Goal: Task Accomplishment & Management: Complete application form

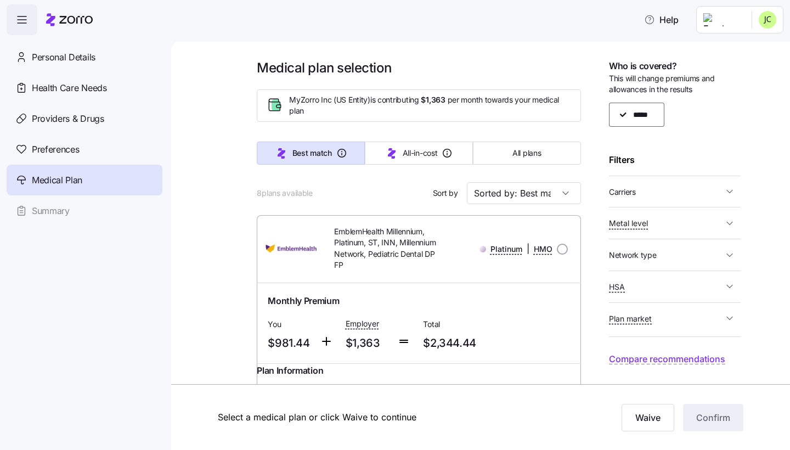
click at [654, 288] on span "HSA" at bounding box center [666, 287] width 114 height 14
click at [658, 283] on span "HSA" at bounding box center [666, 287] width 114 height 14
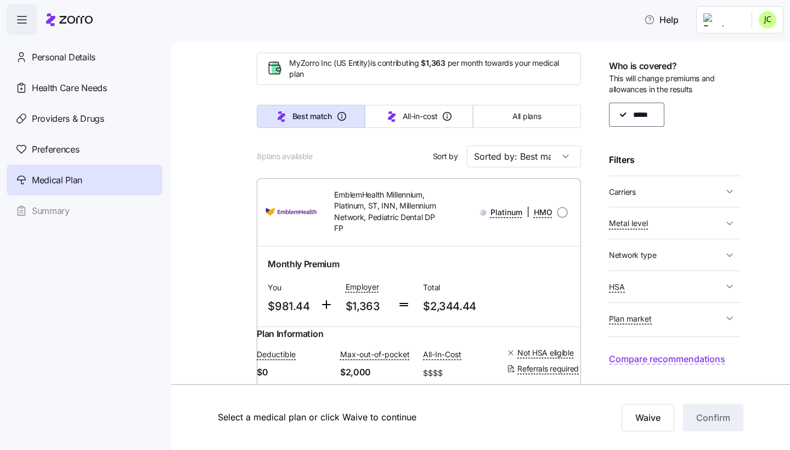
scroll to position [37, 0]
click at [661, 315] on span "Plan market" at bounding box center [666, 319] width 114 height 14
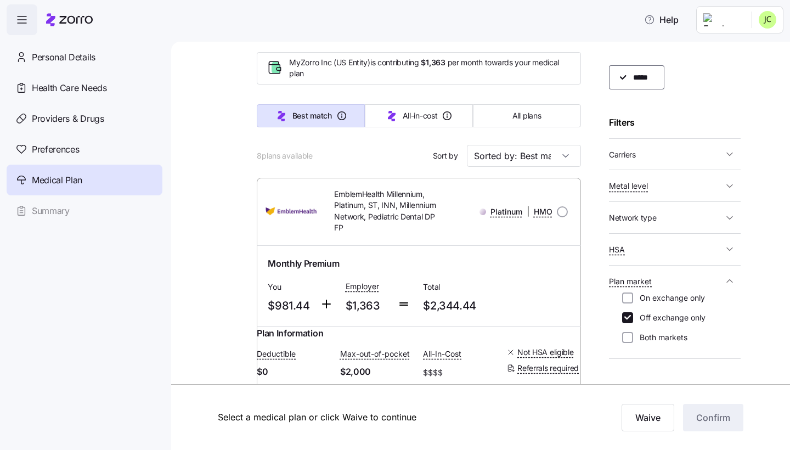
scroll to position [40, 0]
click at [659, 329] on label "Both markets" at bounding box center [660, 334] width 54 height 11
click at [633, 329] on input "Both markets" at bounding box center [627, 334] width 11 height 11
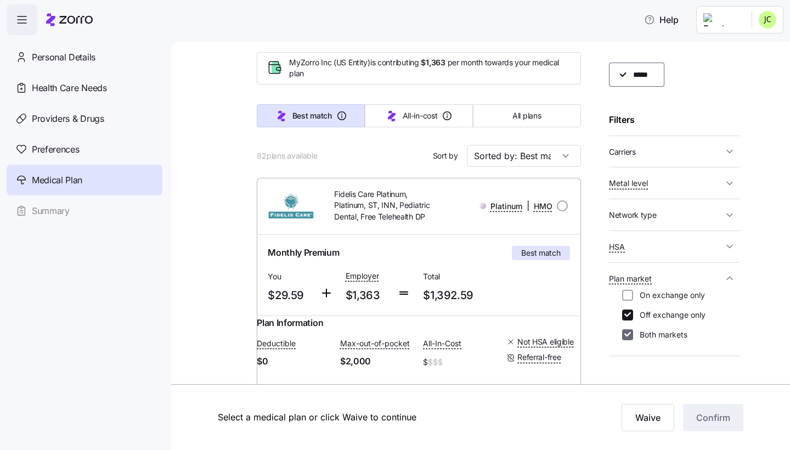
click at [632, 329] on input "Both markets" at bounding box center [627, 334] width 11 height 11
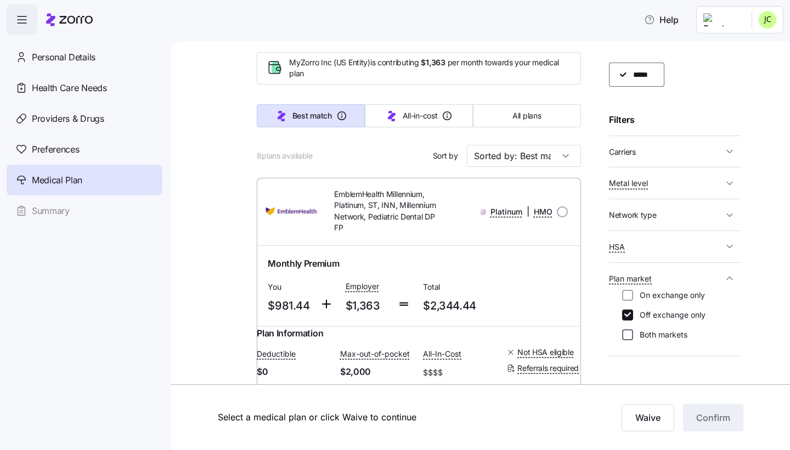
click at [629, 332] on input "Both markets" at bounding box center [627, 334] width 11 height 11
checkbox input "true"
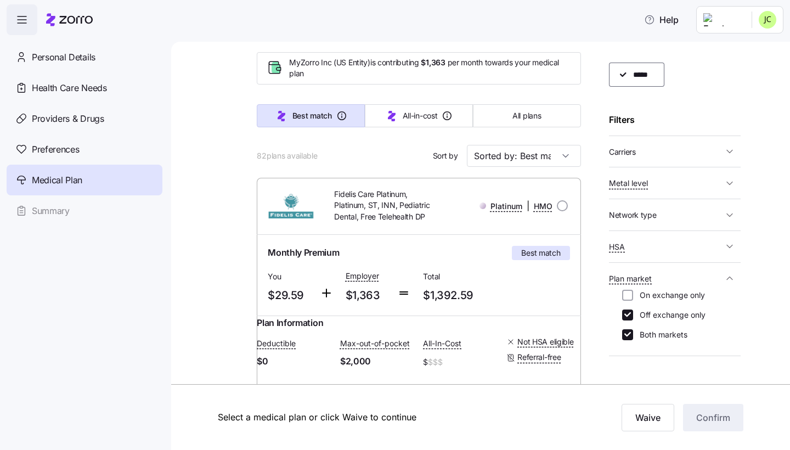
click at [718, 273] on span "Plan market" at bounding box center [666, 279] width 114 height 14
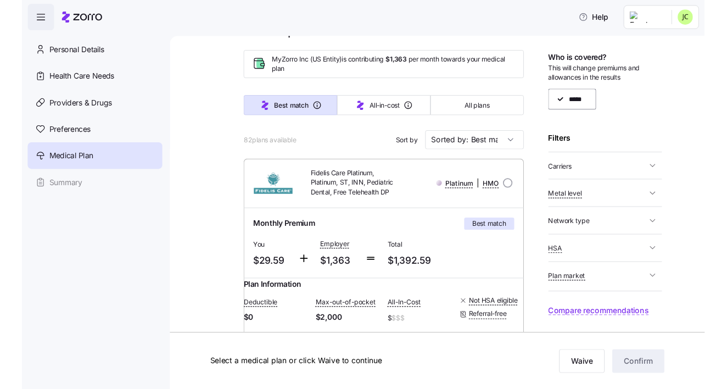
scroll to position [32, 0]
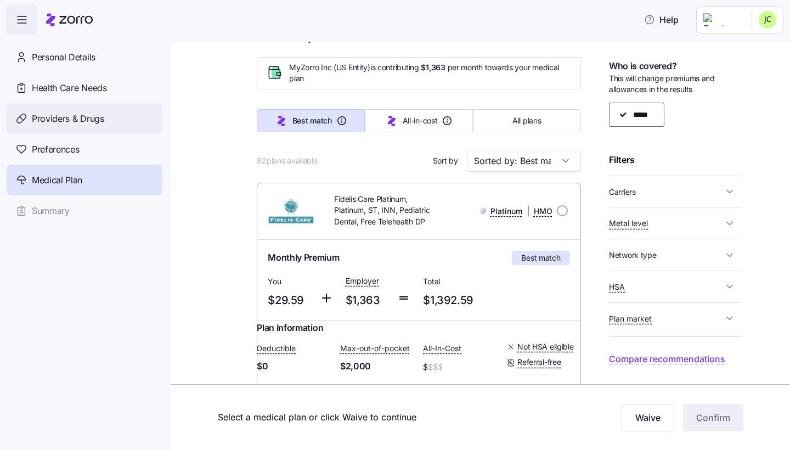
click at [78, 115] on span "Providers & Drugs" at bounding box center [68, 119] width 72 height 14
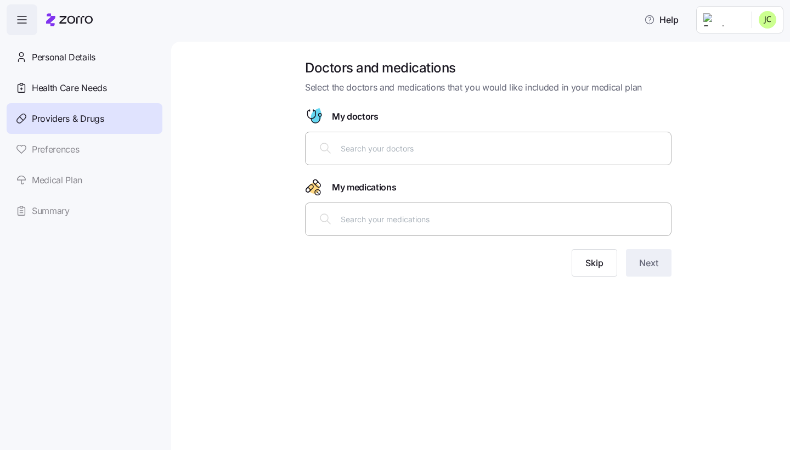
click at [355, 144] on input "text" at bounding box center [503, 148] width 324 height 12
type input "[PERSON_NAME]"
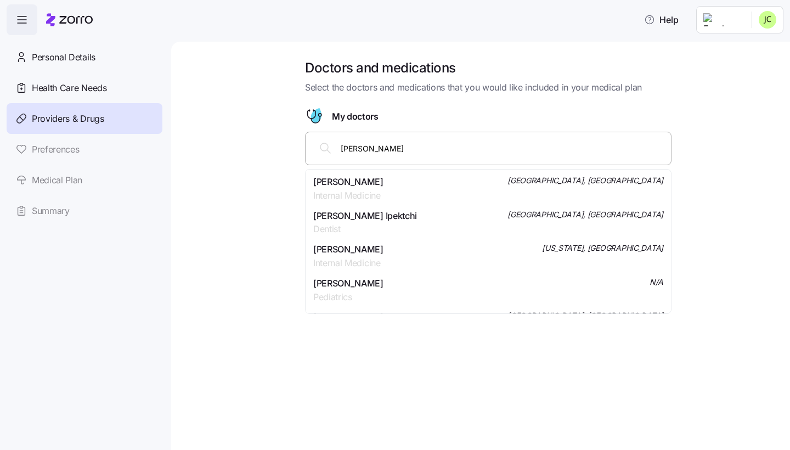
click at [360, 178] on span "[PERSON_NAME]" at bounding box center [348, 182] width 70 height 14
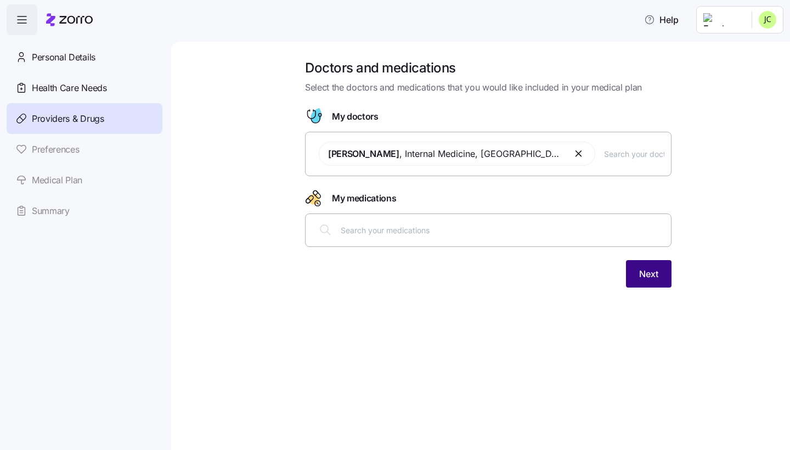
click at [637, 265] on button "Next" at bounding box center [649, 273] width 46 height 27
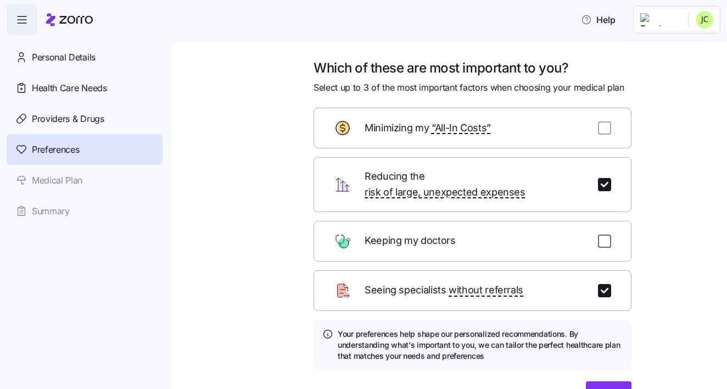
click at [603, 234] on input "checkbox" at bounding box center [604, 240] width 13 height 13
checkbox input "true"
click at [599, 381] on button "Next" at bounding box center [609, 394] width 46 height 27
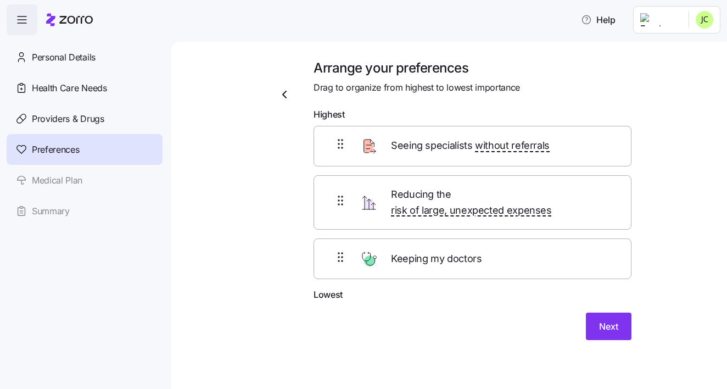
click at [341, 238] on div "Keeping my doctors" at bounding box center [472, 258] width 318 height 41
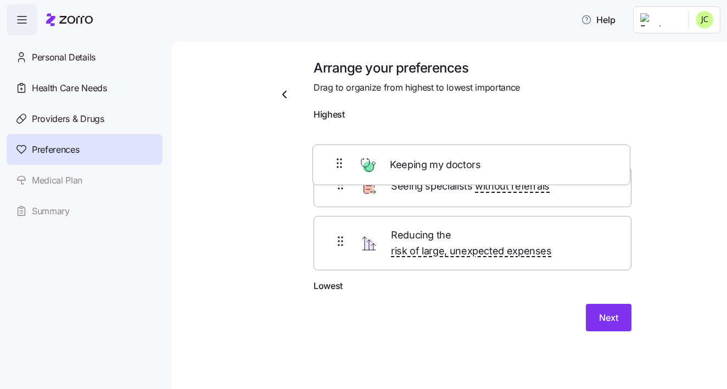
drag, startPoint x: 340, startPoint y: 238, endPoint x: 339, endPoint y: 145, distance: 92.8
click at [339, 145] on div "Seeing specialists without referrals Reducing the risk of large, unexpected exp…" at bounding box center [472, 203] width 318 height 154
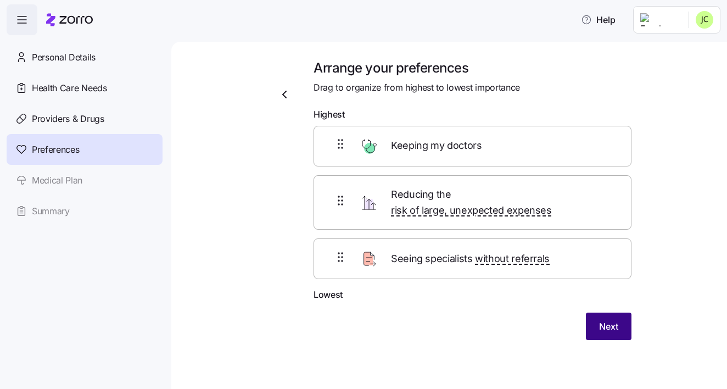
click at [612, 319] on span "Next" at bounding box center [608, 325] width 19 height 13
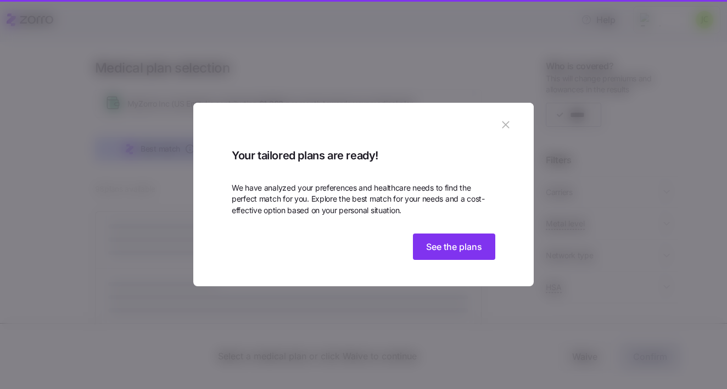
scroll to position [2, 0]
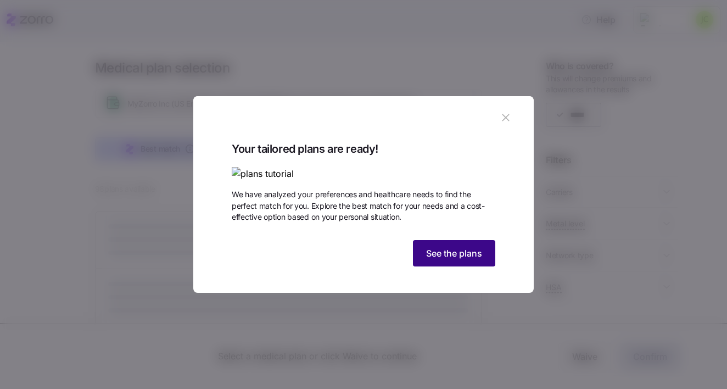
click at [450, 260] on span "See the plans" at bounding box center [454, 252] width 56 height 13
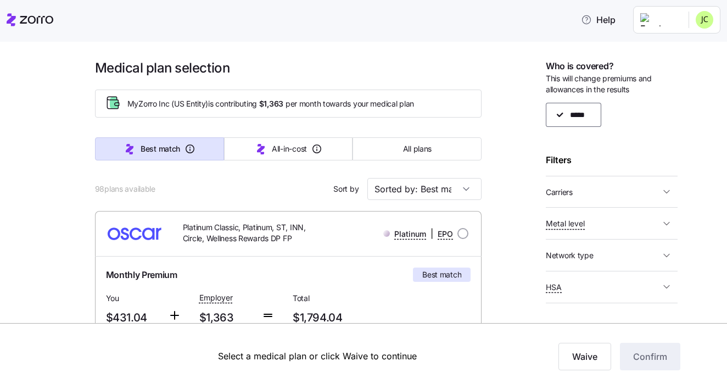
scroll to position [0, 0]
click at [585, 216] on span "Metal level" at bounding box center [603, 223] width 114 height 14
click at [578, 296] on label "Gold" at bounding box center [581, 299] width 23 height 11
click at [570, 296] on input "Gold" at bounding box center [564, 299] width 11 height 11
checkbox input "false"
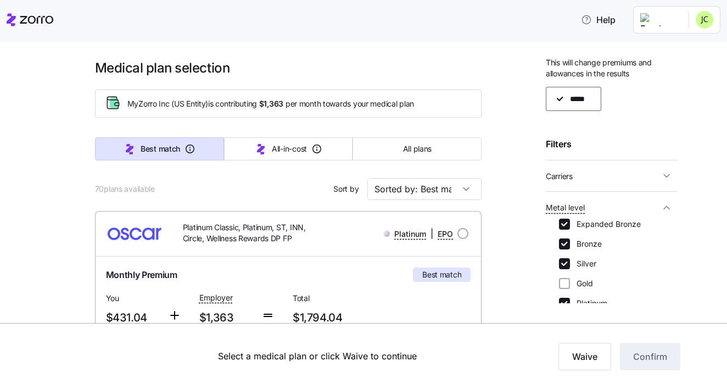
scroll to position [20, 0]
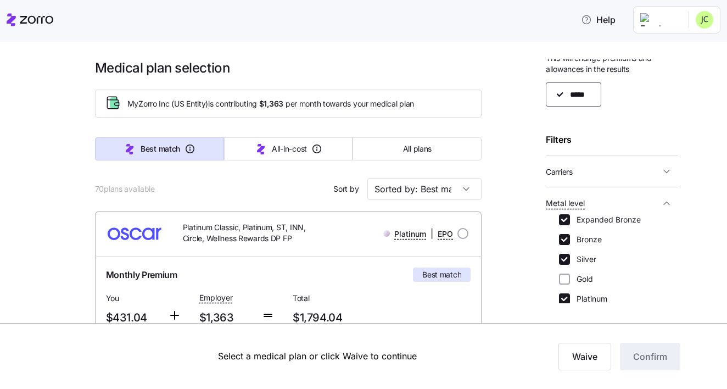
click at [579, 293] on label "Platinum" at bounding box center [588, 298] width 37 height 11
click at [570, 293] on input "Platinum" at bounding box center [564, 298] width 11 height 11
checkbox input "false"
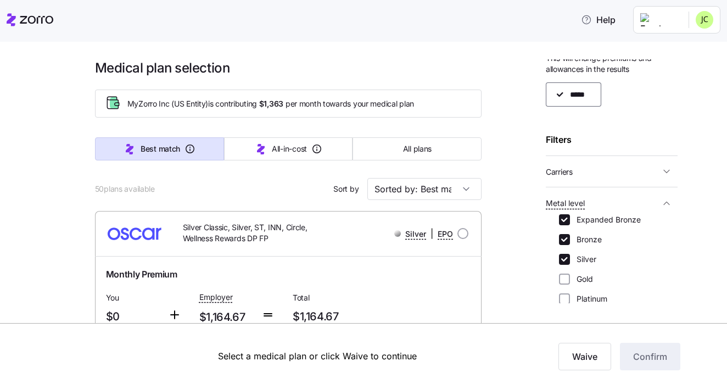
click at [598, 237] on label "Bronze" at bounding box center [586, 239] width 32 height 11
click at [570, 237] on input "Bronze" at bounding box center [564, 239] width 11 height 11
checkbox input "false"
click at [598, 219] on label "Expanded Bronze" at bounding box center [605, 219] width 71 height 11
click at [570, 219] on input "Expanded Bronze" at bounding box center [564, 219] width 11 height 11
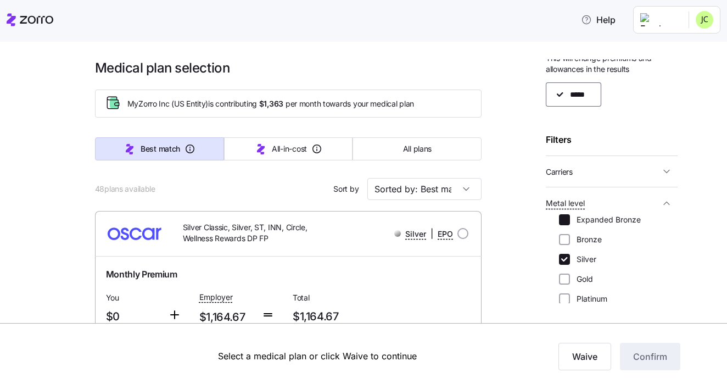
checkbox input "false"
click at [666, 201] on icon "button" at bounding box center [666, 203] width 11 height 11
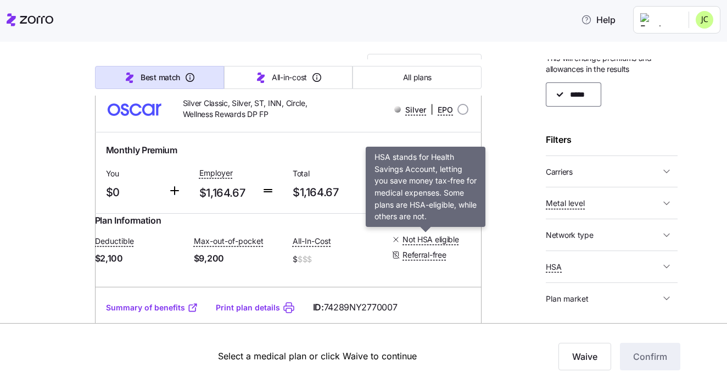
scroll to position [93, 0]
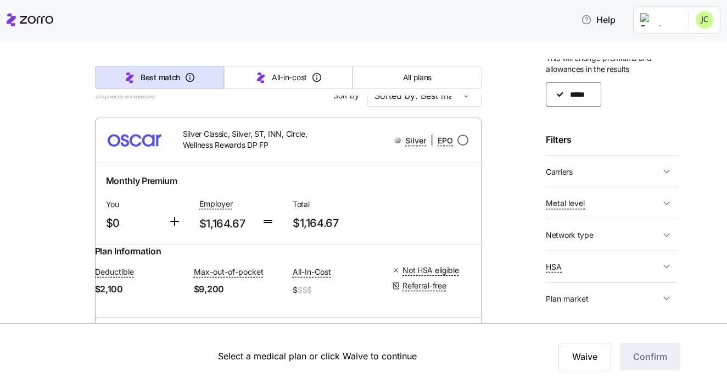
click at [465, 144] on input "radio" at bounding box center [462, 139] width 11 height 11
radio input "true"
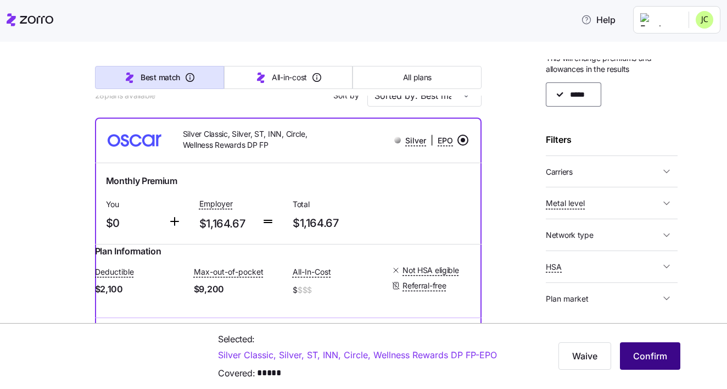
click at [656, 354] on span "Confirm" at bounding box center [650, 355] width 34 height 13
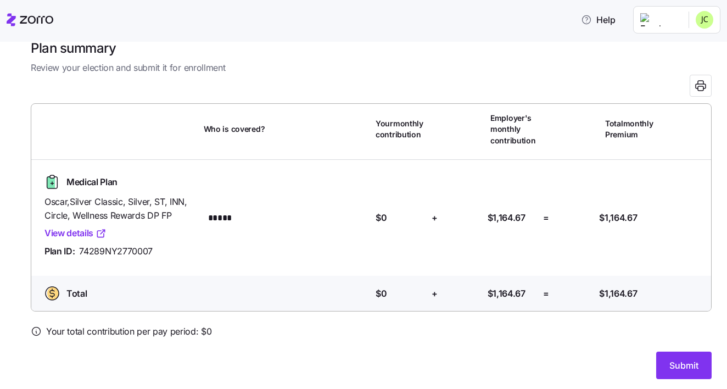
scroll to position [20, 0]
click at [683, 355] on button "Submit" at bounding box center [683, 364] width 55 height 27
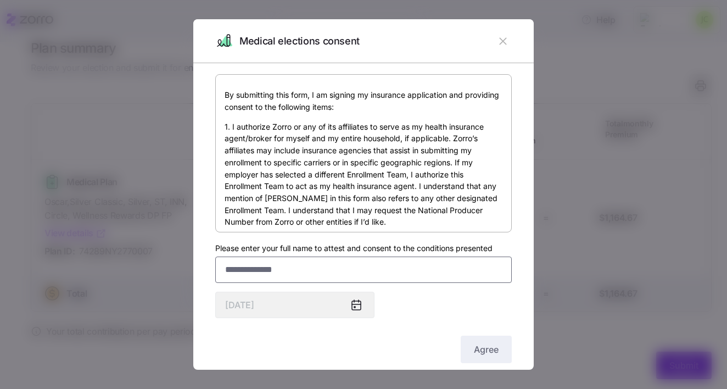
click at [386, 272] on input "Please enter your full name to attest and consent to the conditions presented" at bounding box center [363, 269] width 296 height 26
type input "**********"
click at [505, 341] on button "Agree" at bounding box center [486, 348] width 51 height 27
